Goal: Find contact information: Find contact information

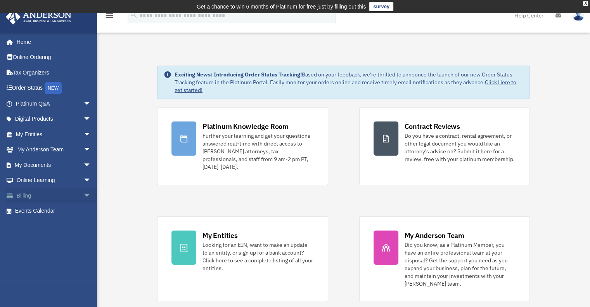
click at [74, 197] on link "Billing arrow_drop_down" at bounding box center [53, 196] width 97 height 16
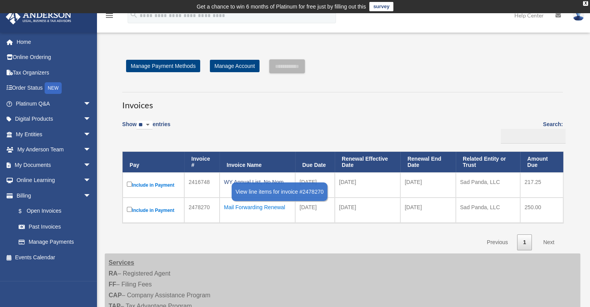
click at [259, 207] on div "Mail Forwarding Renewal" at bounding box center [257, 207] width 67 height 11
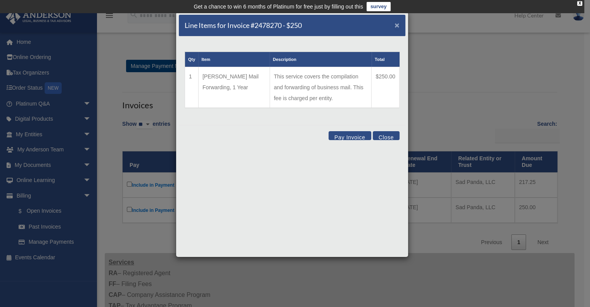
click at [398, 27] on span "×" at bounding box center [396, 25] width 5 height 9
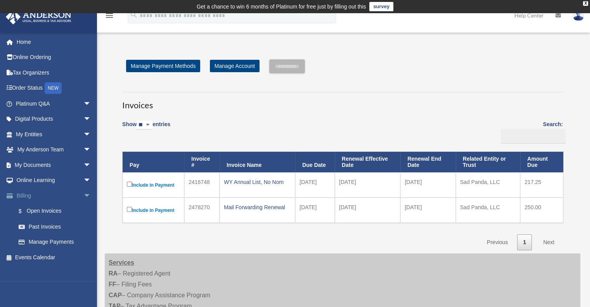
click at [83, 195] on span "arrow_drop_down" at bounding box center [91, 196] width 16 height 16
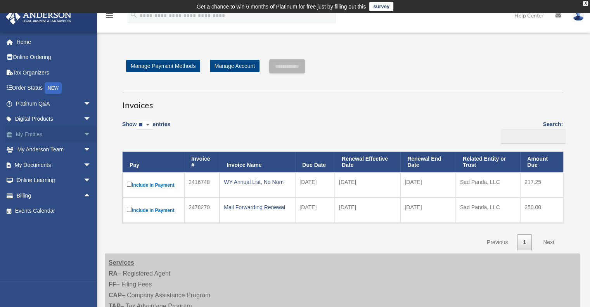
click at [38, 134] on link "My Entities arrow_drop_down" at bounding box center [53, 134] width 97 height 16
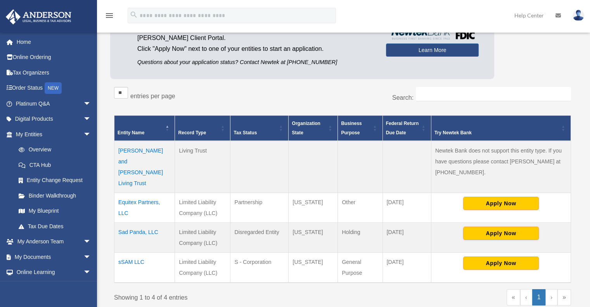
scroll to position [91, 0]
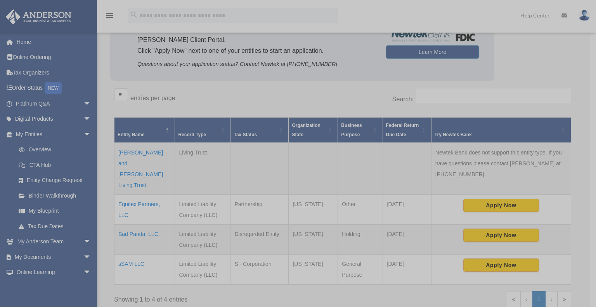
click at [140, 194] on div "x" at bounding box center [298, 153] width 596 height 307
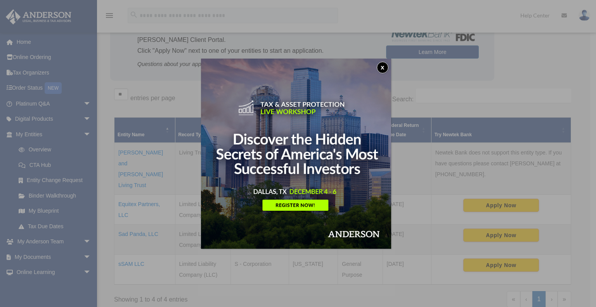
click at [383, 69] on button "x" at bounding box center [383, 68] width 12 height 12
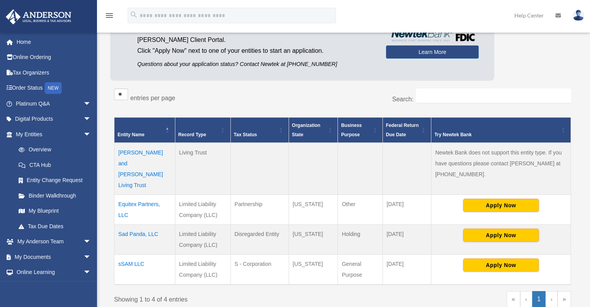
click at [137, 194] on td "Equitex Partners, LLC" at bounding box center [144, 209] width 61 height 30
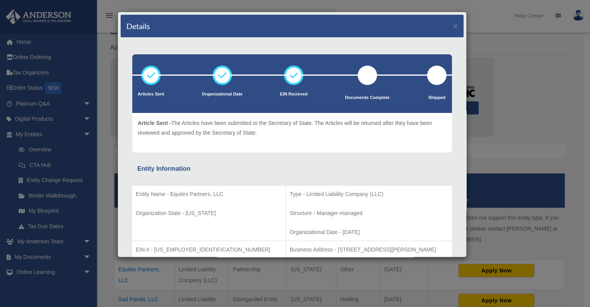
scroll to position [0, 0]
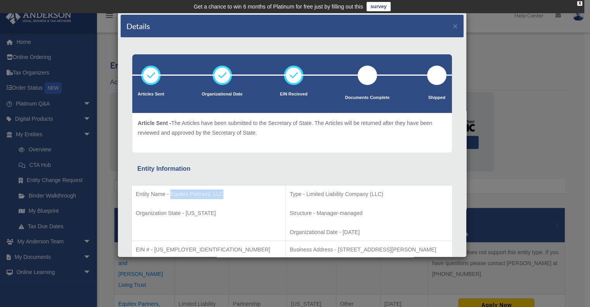
drag, startPoint x: 225, startPoint y: 192, endPoint x: 169, endPoint y: 196, distance: 55.6
click at [169, 196] on p "Entity Name - Equitex Partners, LLC" at bounding box center [209, 194] width 146 height 10
copy p "Equitex Partners, LLC"
click at [453, 29] on button "×" at bounding box center [455, 26] width 5 height 8
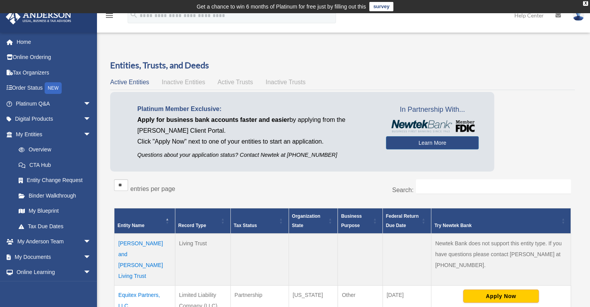
scroll to position [116, 0]
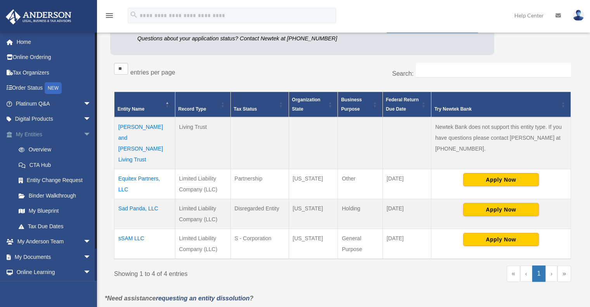
click at [83, 133] on span "arrow_drop_down" at bounding box center [91, 134] width 16 height 16
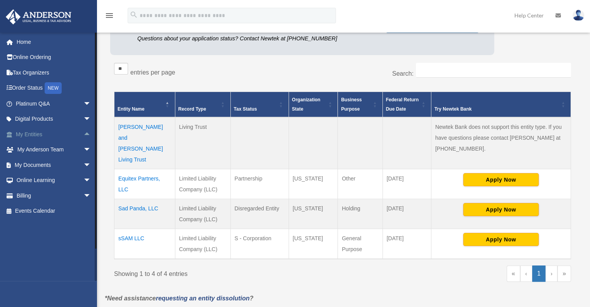
click at [83, 133] on span "arrow_drop_up" at bounding box center [91, 134] width 16 height 16
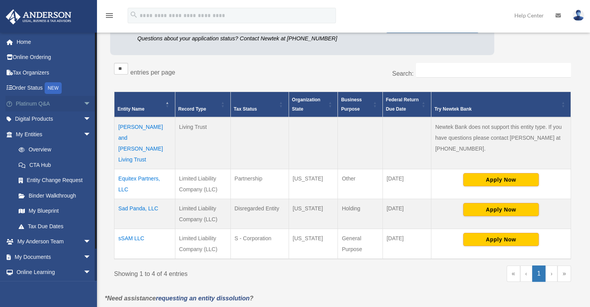
click at [68, 104] on link "Platinum Q&A arrow_drop_down" at bounding box center [53, 104] width 97 height 16
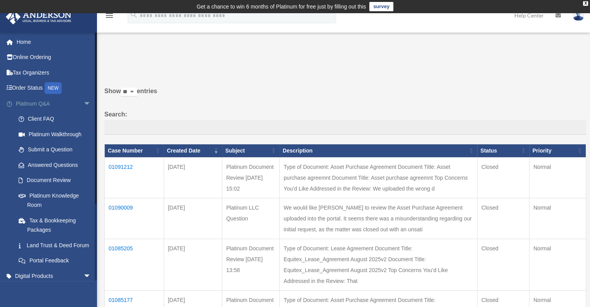
click at [83, 102] on span "arrow_drop_down" at bounding box center [91, 104] width 16 height 16
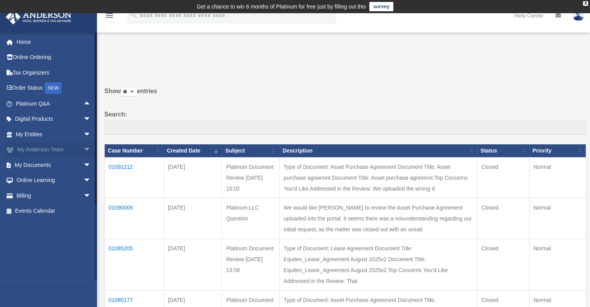
click at [54, 150] on link "My Anderson Team arrow_drop_down" at bounding box center [53, 150] width 97 height 16
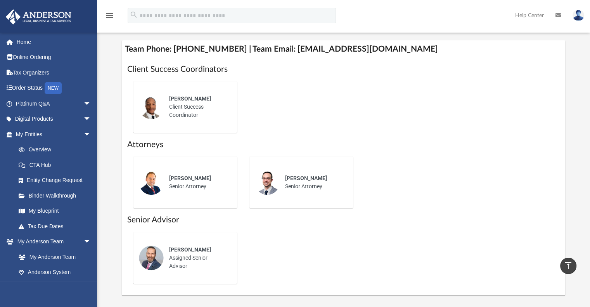
scroll to position [427, 0]
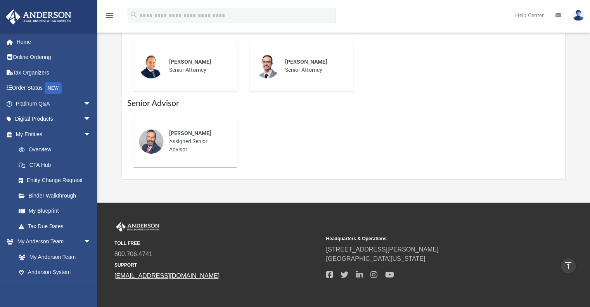
click at [138, 276] on link "[EMAIL_ADDRESS][DOMAIN_NAME]" at bounding box center [166, 275] width 105 height 7
click at [152, 275] on link "[EMAIL_ADDRESS][DOMAIN_NAME]" at bounding box center [166, 275] width 105 height 7
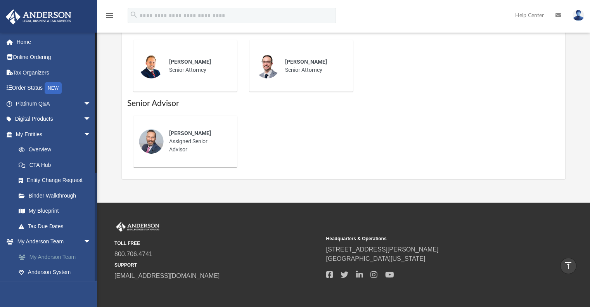
click at [46, 256] on link "My Anderson Team" at bounding box center [57, 257] width 92 height 16
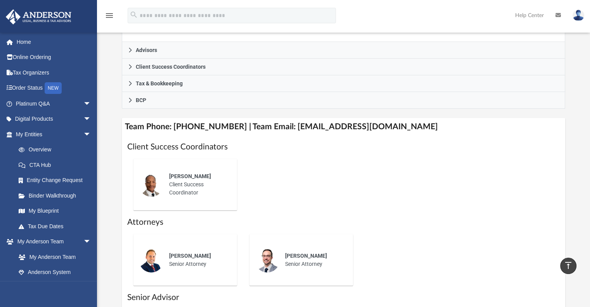
scroll to position [388, 0]
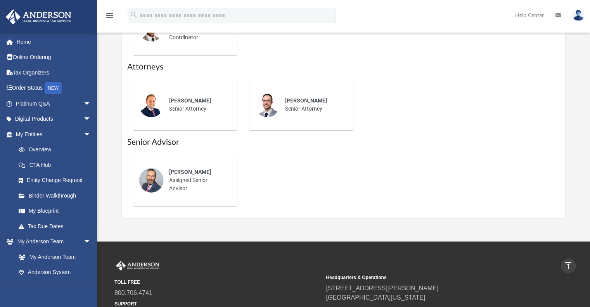
click at [183, 180] on div "[PERSON_NAME] Assigned Senior Advisor" at bounding box center [198, 180] width 68 height 35
click at [207, 178] on div "[PERSON_NAME] Assigned Senior Advisor" at bounding box center [198, 180] width 68 height 35
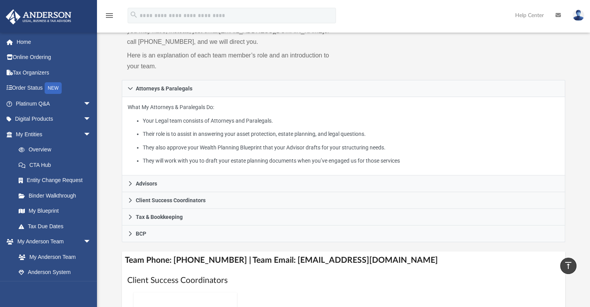
scroll to position [72, 0]
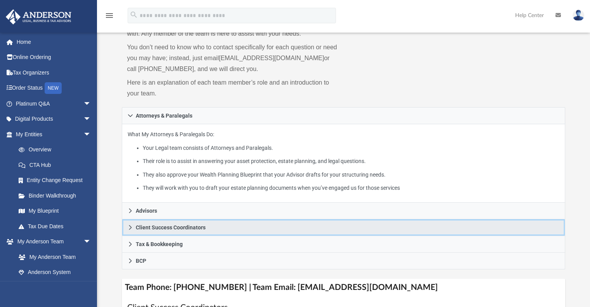
click at [188, 225] on span "Client Success Coordinators" at bounding box center [171, 227] width 70 height 5
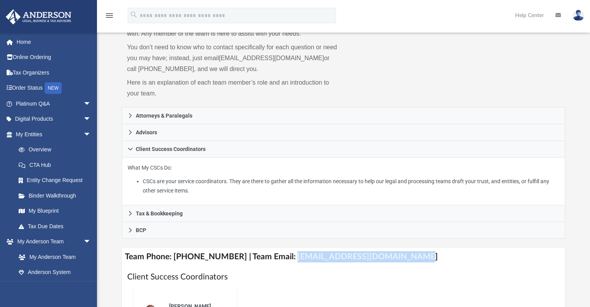
drag, startPoint x: 282, startPoint y: 254, endPoint x: 426, endPoint y: 258, distance: 144.7
click at [426, 258] on h4 "Team Phone: [PHONE_NUMBER] | Team Email: [EMAIL_ADDRESS][DOMAIN_NAME]" at bounding box center [344, 256] width 444 height 17
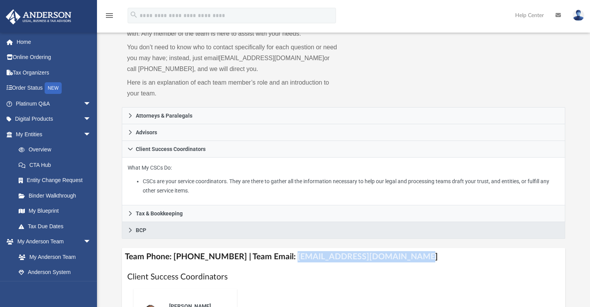
copy h4 "[EMAIL_ADDRESS][DOMAIN_NAME]"
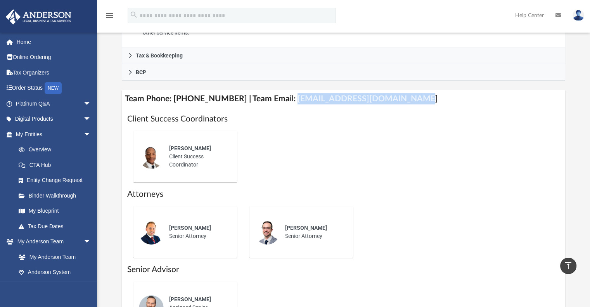
scroll to position [266, 0]
